Goal: Task Accomplishment & Management: Manage account settings

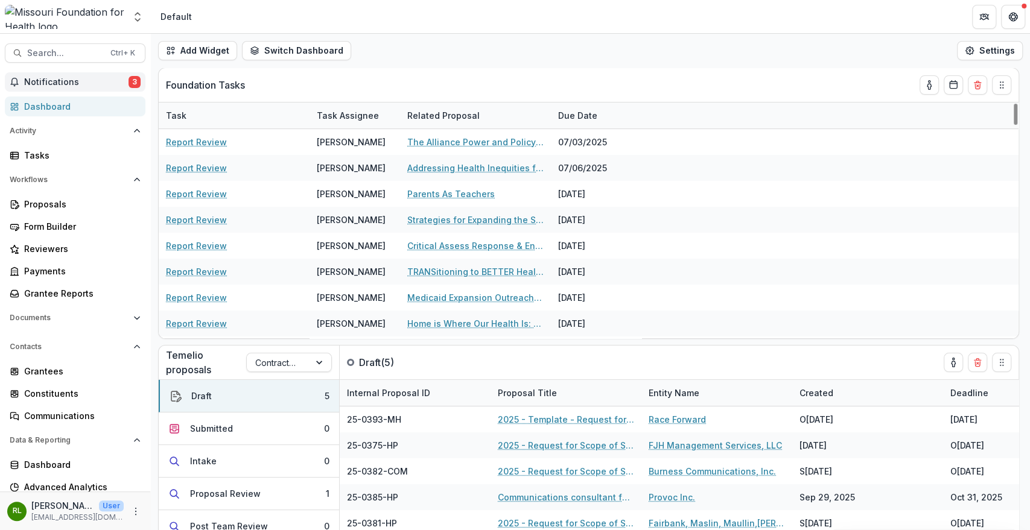
click at [121, 74] on button "Notifications 3" at bounding box center [75, 81] width 141 height 19
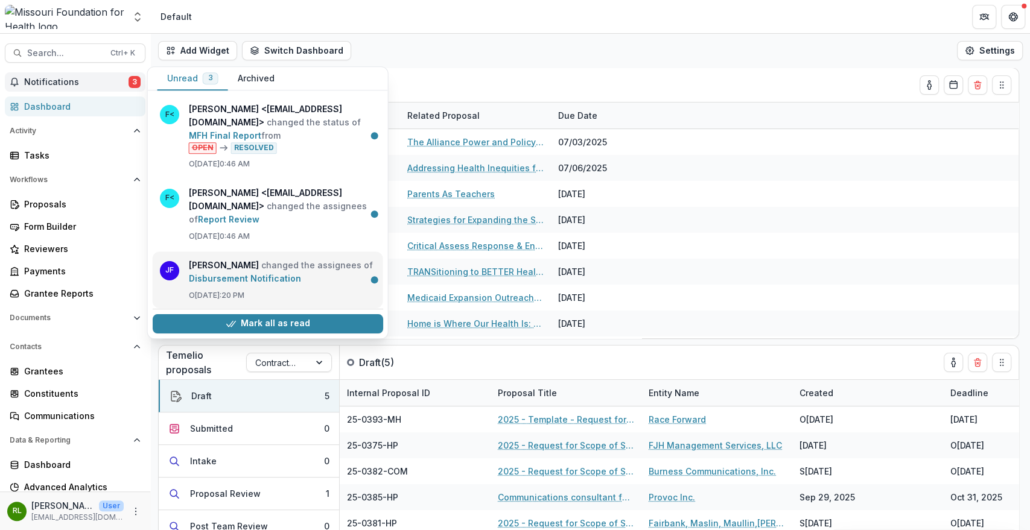
scroll to position [1, 0]
click at [707, 69] on div "Foundation Tasks" at bounding box center [567, 85] width 802 height 34
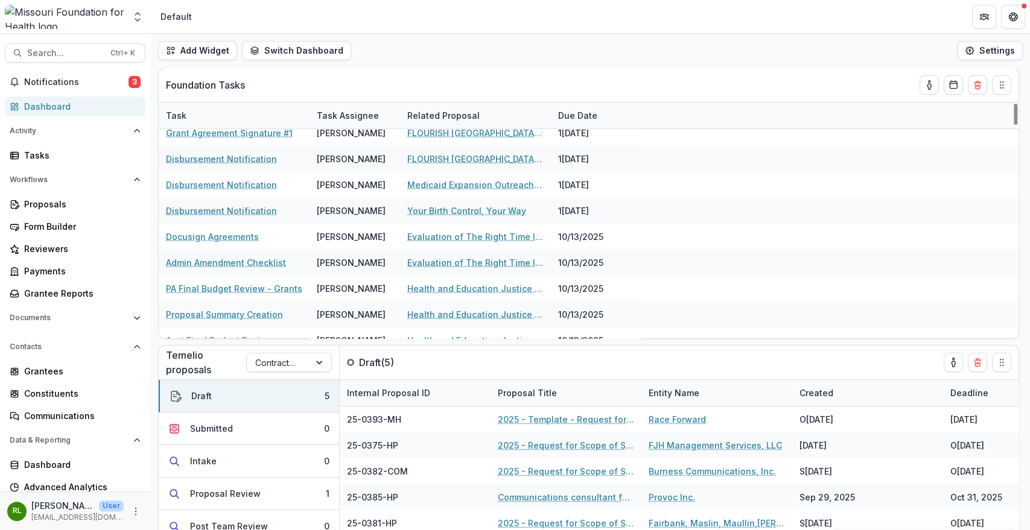
scroll to position [2385, 0]
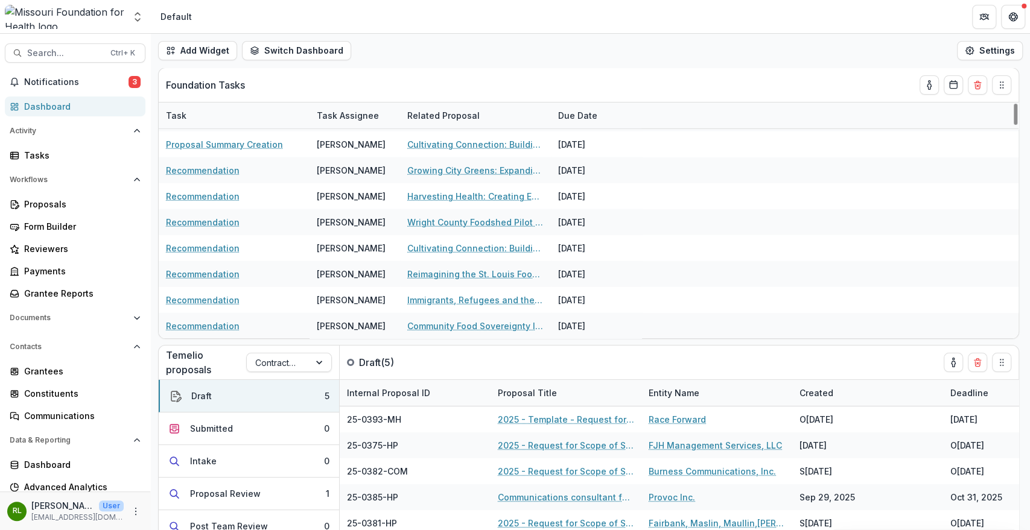
click at [84, 165] on div "Notifications 3 Dashboard Activity Tasks Workflows Proposals Form Builder Revie…" at bounding box center [75, 295] width 150 height 447
click at [89, 162] on link "Tasks" at bounding box center [75, 155] width 141 height 20
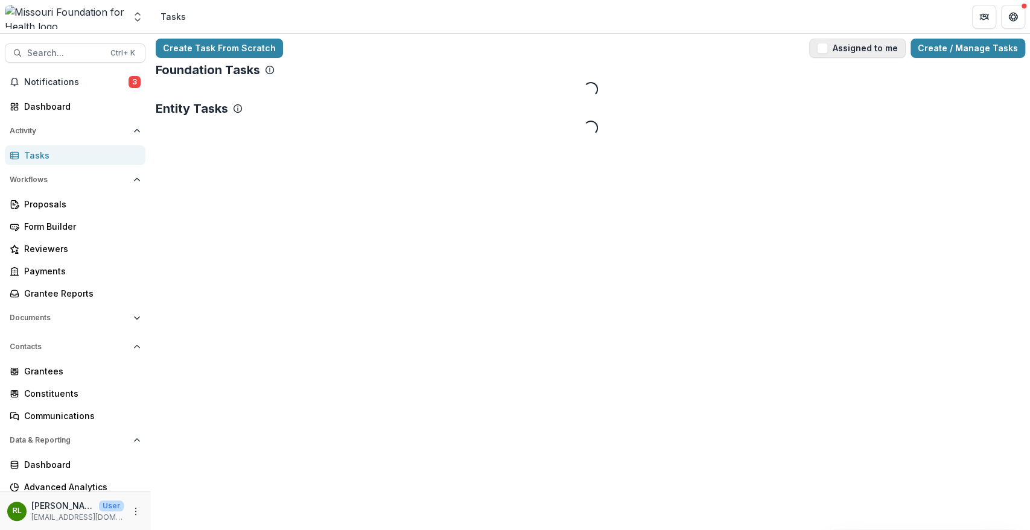
click at [864, 42] on button "Assigned to me" at bounding box center [857, 48] width 97 height 19
